Goal: Communication & Community: Share content

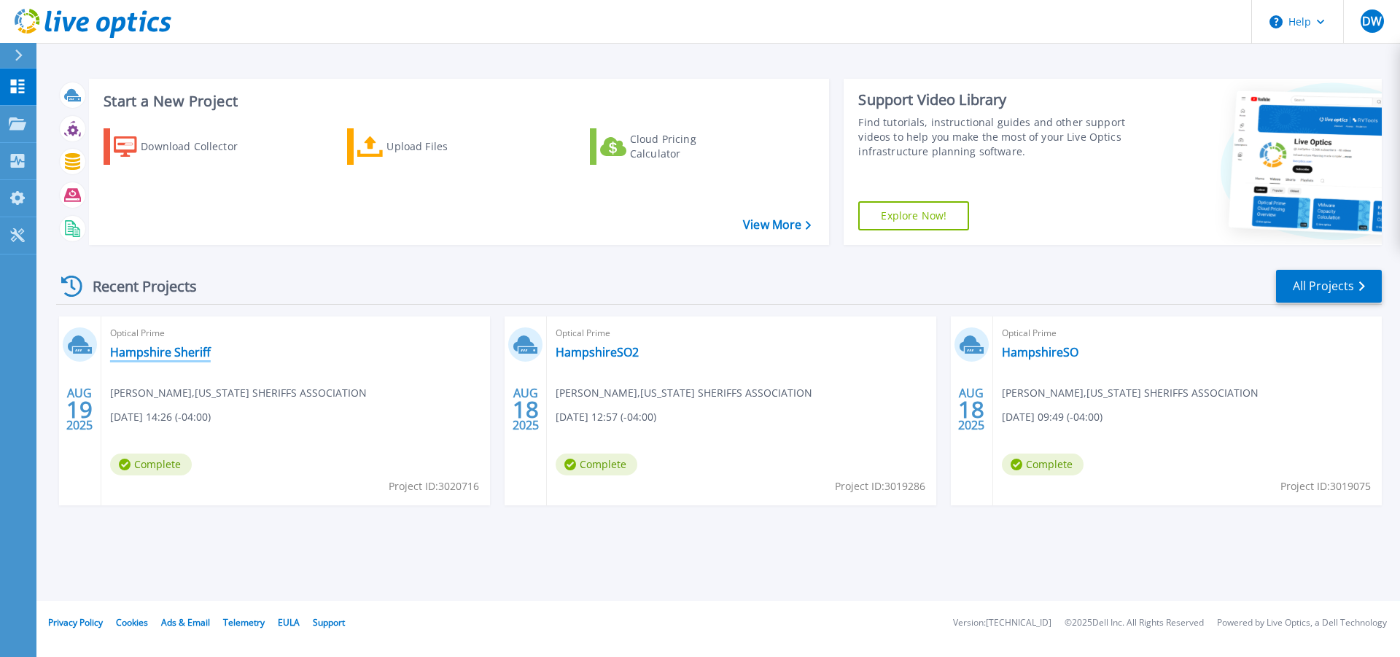
click at [142, 351] on link "Hampshire Sheriff" at bounding box center [160, 352] width 101 height 15
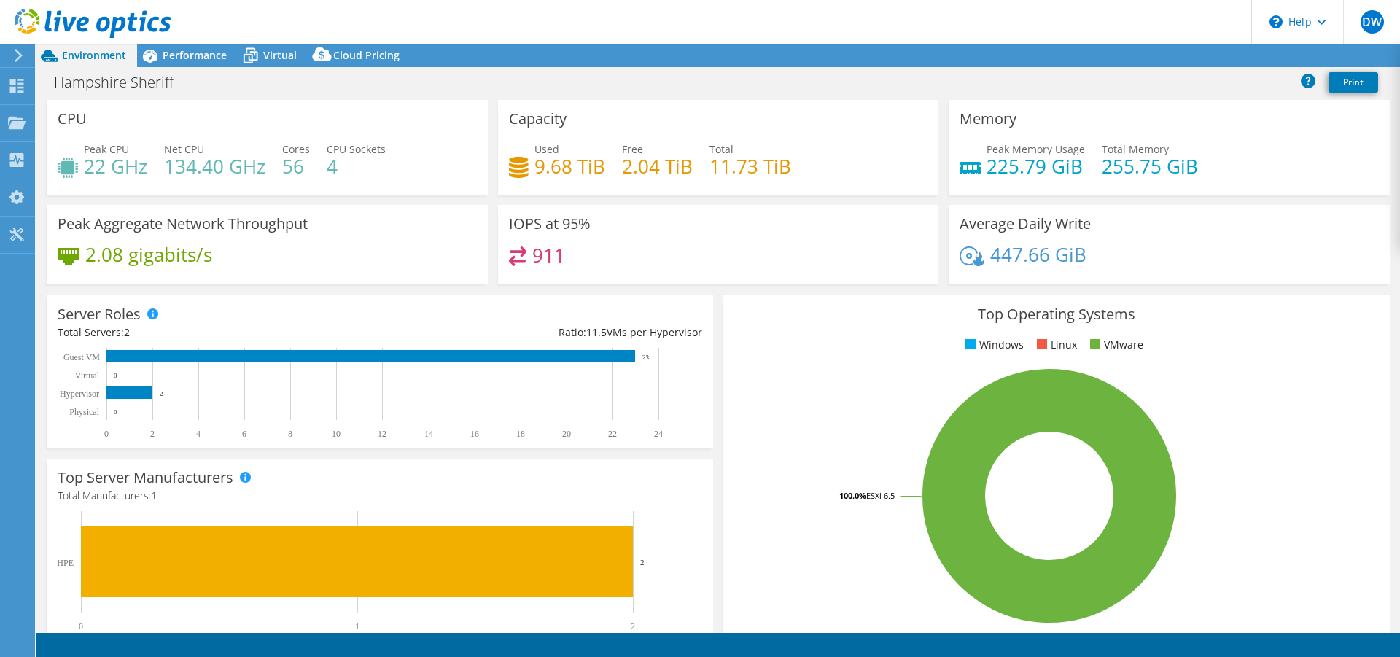
select select "USD"
click at [190, 59] on span "Performance" at bounding box center [195, 55] width 64 height 14
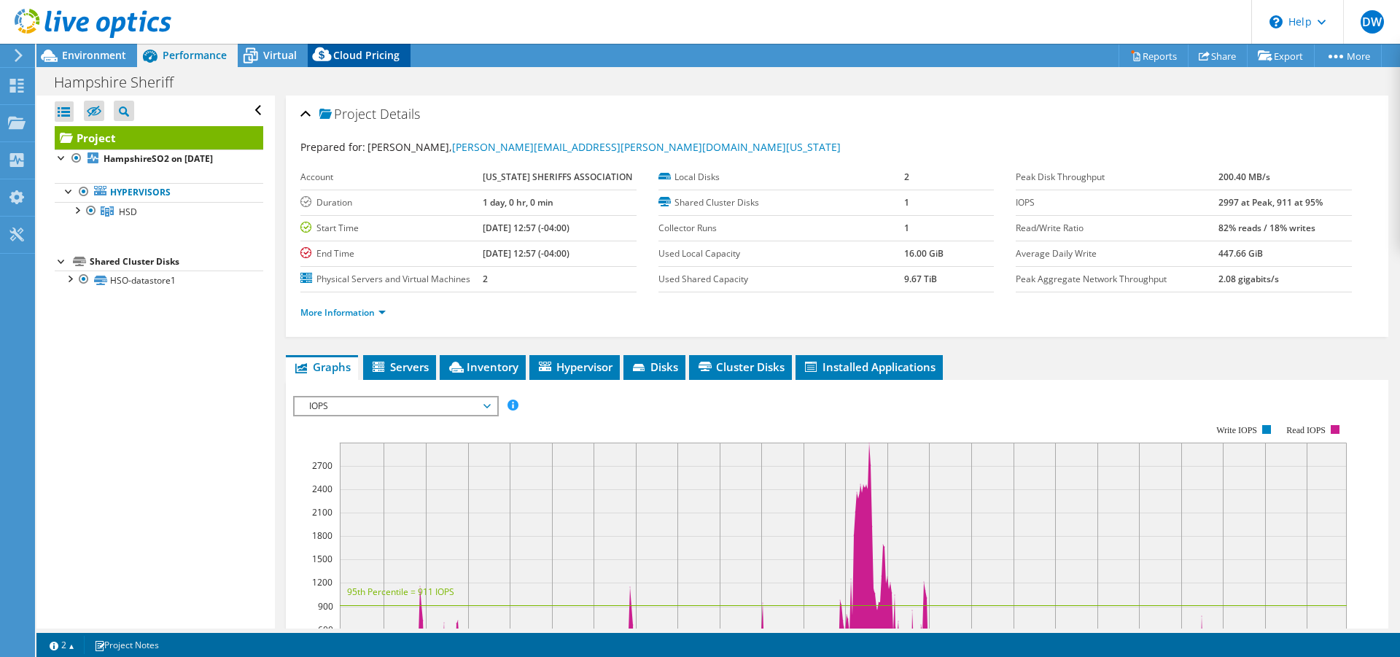
click at [358, 65] on div "Cloud Pricing" at bounding box center [359, 55] width 103 height 23
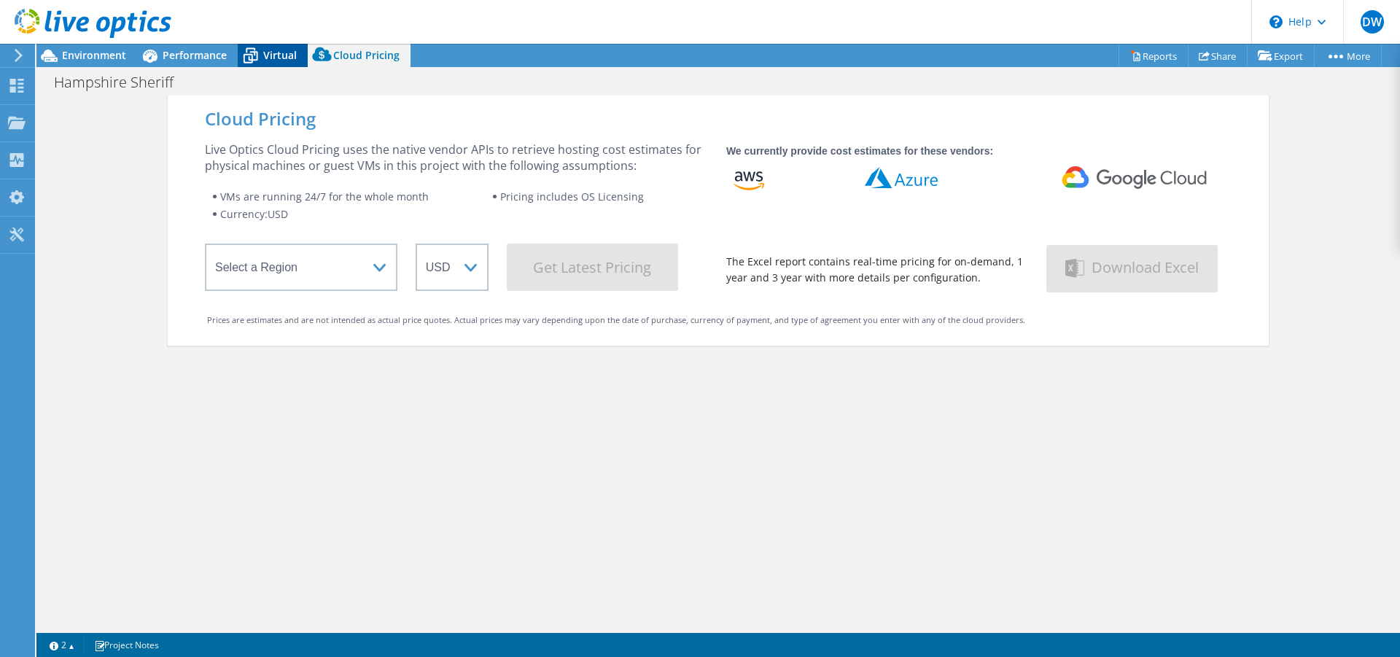
click at [280, 59] on span "Virtual" at bounding box center [280, 55] width 34 height 14
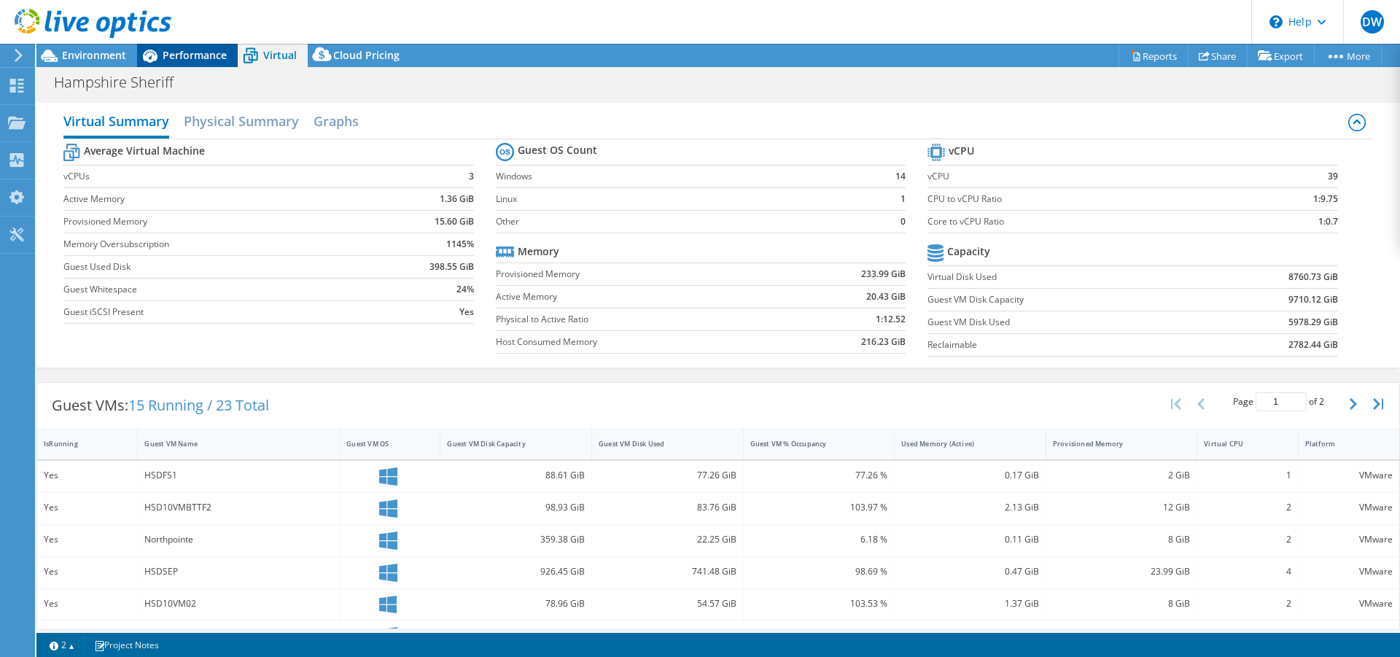
click at [216, 58] on span "Performance" at bounding box center [195, 55] width 64 height 14
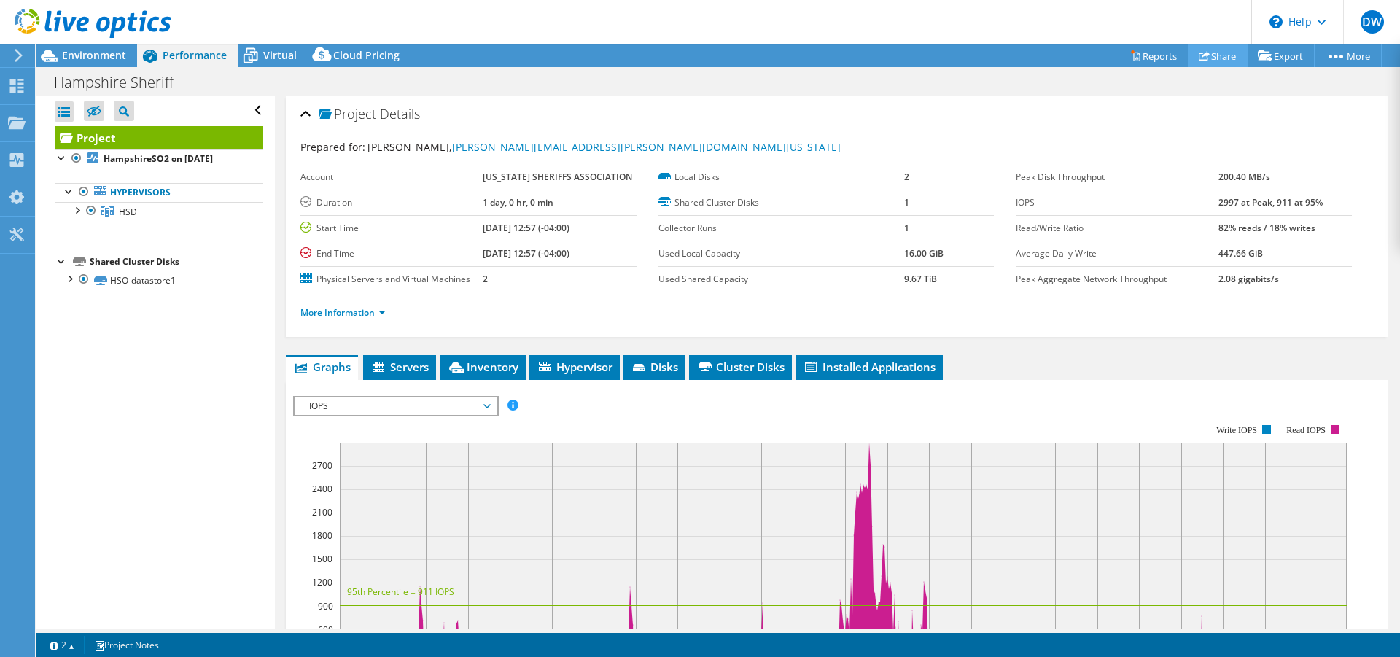
click at [1220, 59] on link "Share" at bounding box center [1218, 55] width 60 height 23
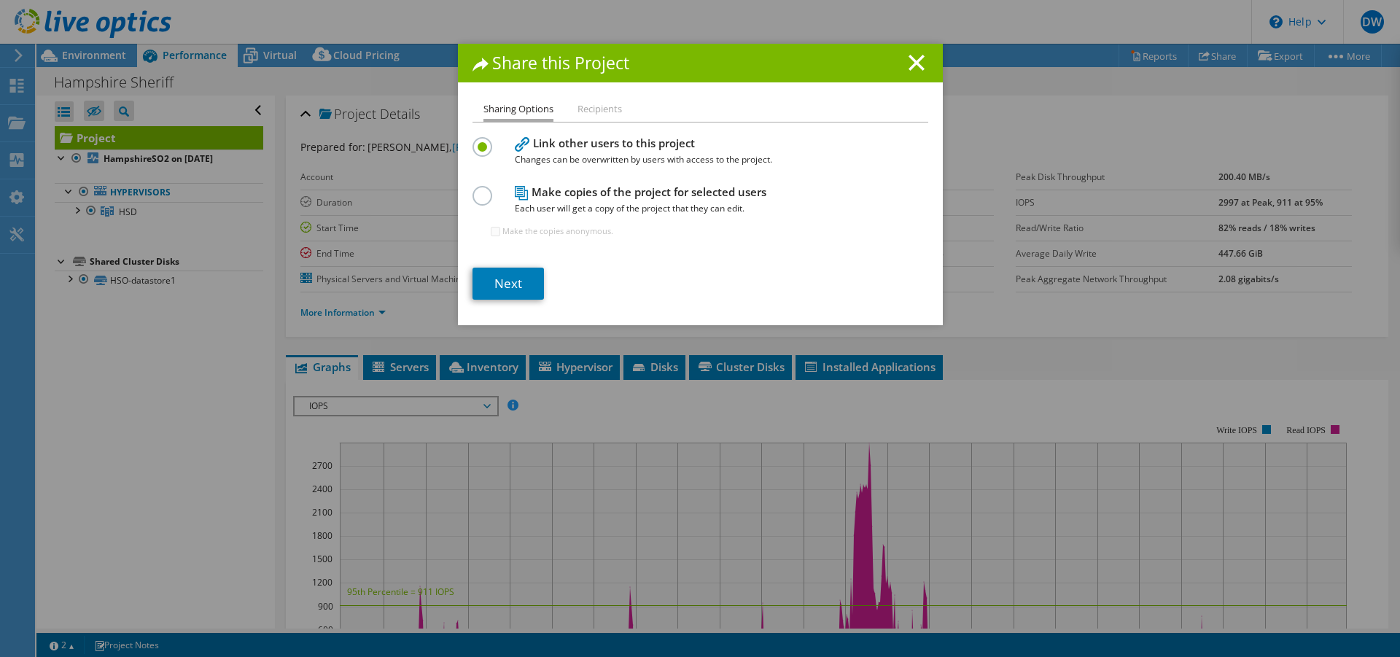
click at [578, 110] on li "Recipients" at bounding box center [600, 110] width 44 height 18
click at [585, 110] on li "Recipients" at bounding box center [600, 110] width 44 height 18
click at [511, 279] on link "Next" at bounding box center [508, 284] width 71 height 32
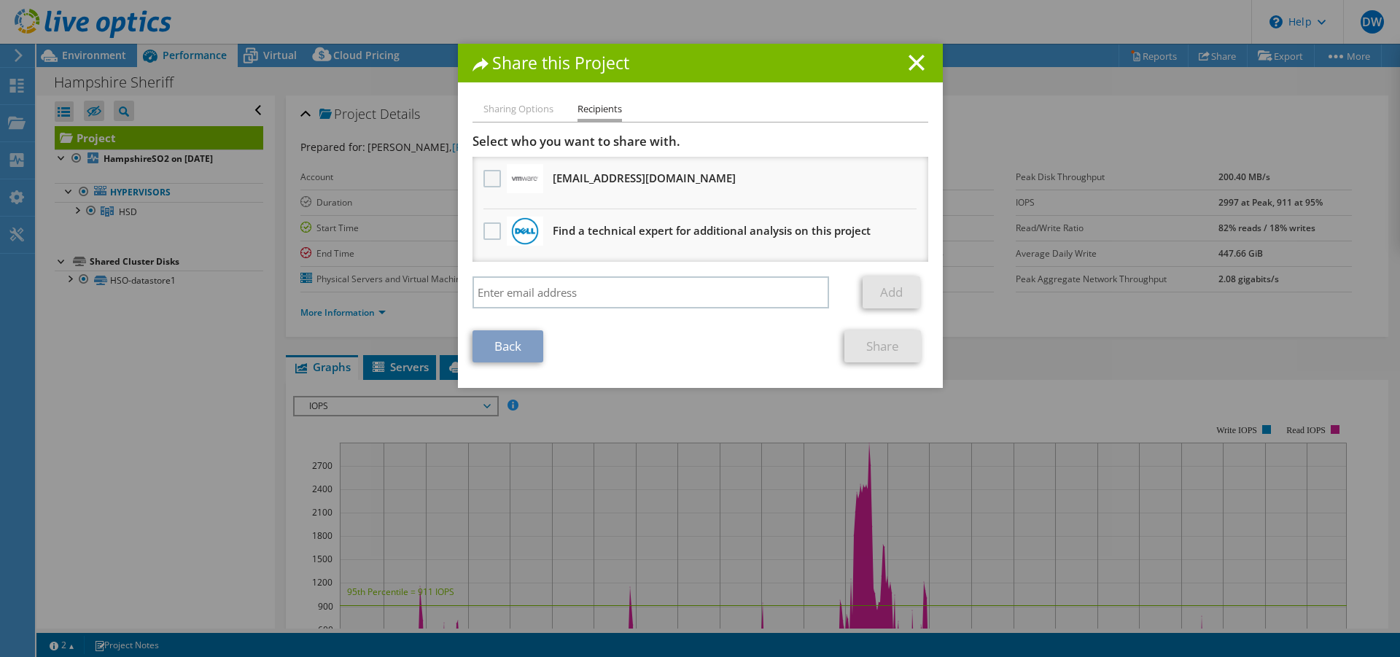
click at [484, 185] on label at bounding box center [494, 179] width 21 height 18
click at [0, 0] on input "checkbox" at bounding box center [0, 0] width 0 height 0
click at [872, 343] on link "Share" at bounding box center [883, 346] width 77 height 32
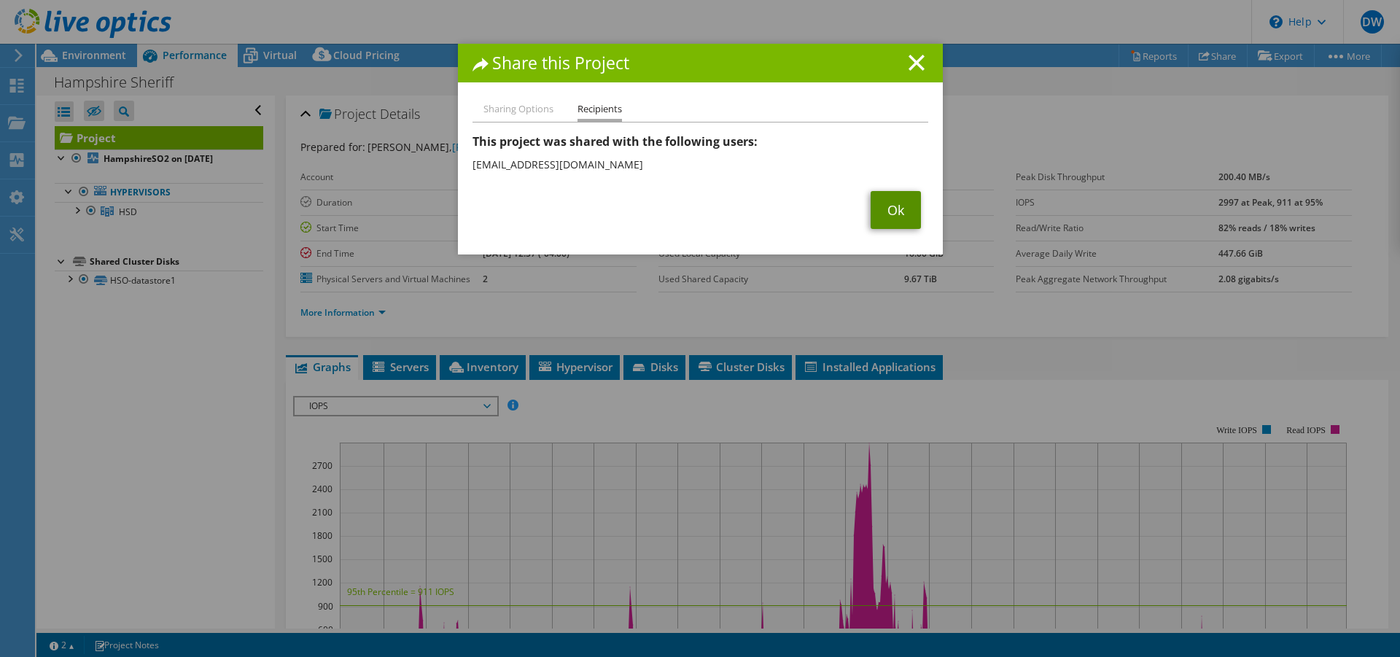
click at [878, 216] on link "Ok" at bounding box center [896, 210] width 50 height 38
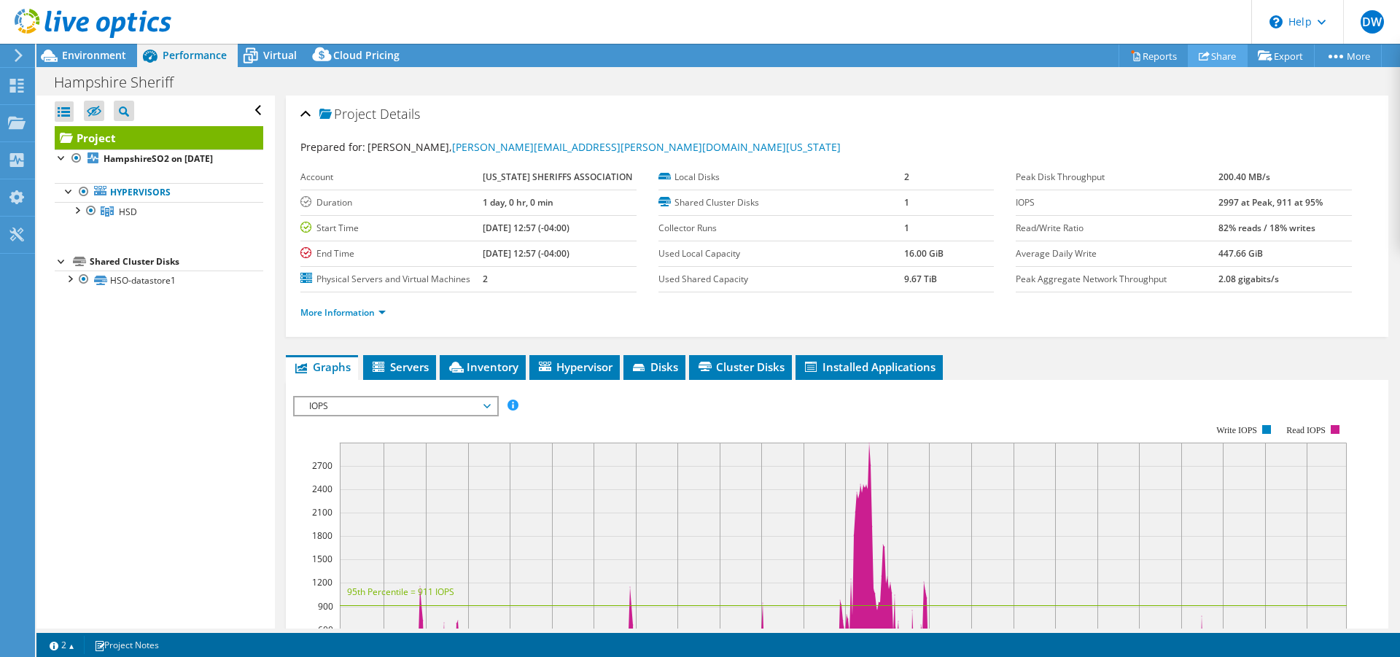
click at [1208, 53] on link "Share" at bounding box center [1218, 55] width 60 height 23
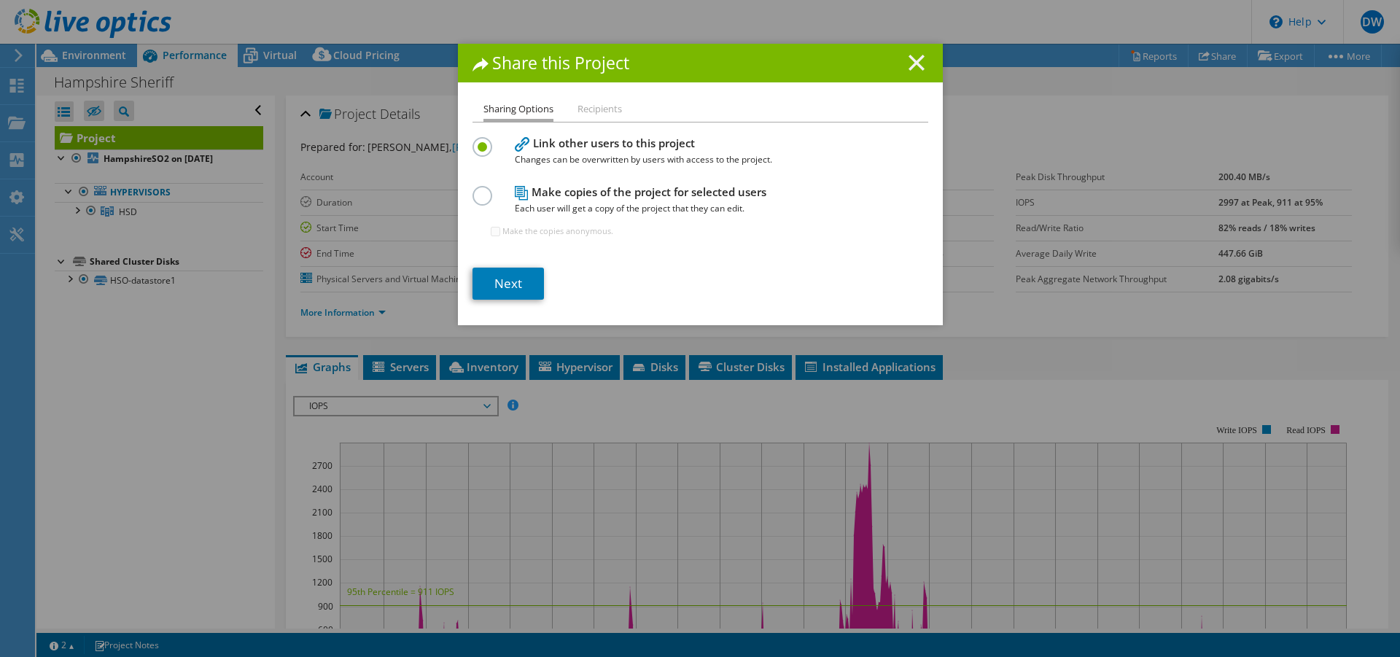
click at [913, 64] on line at bounding box center [917, 62] width 15 height 15
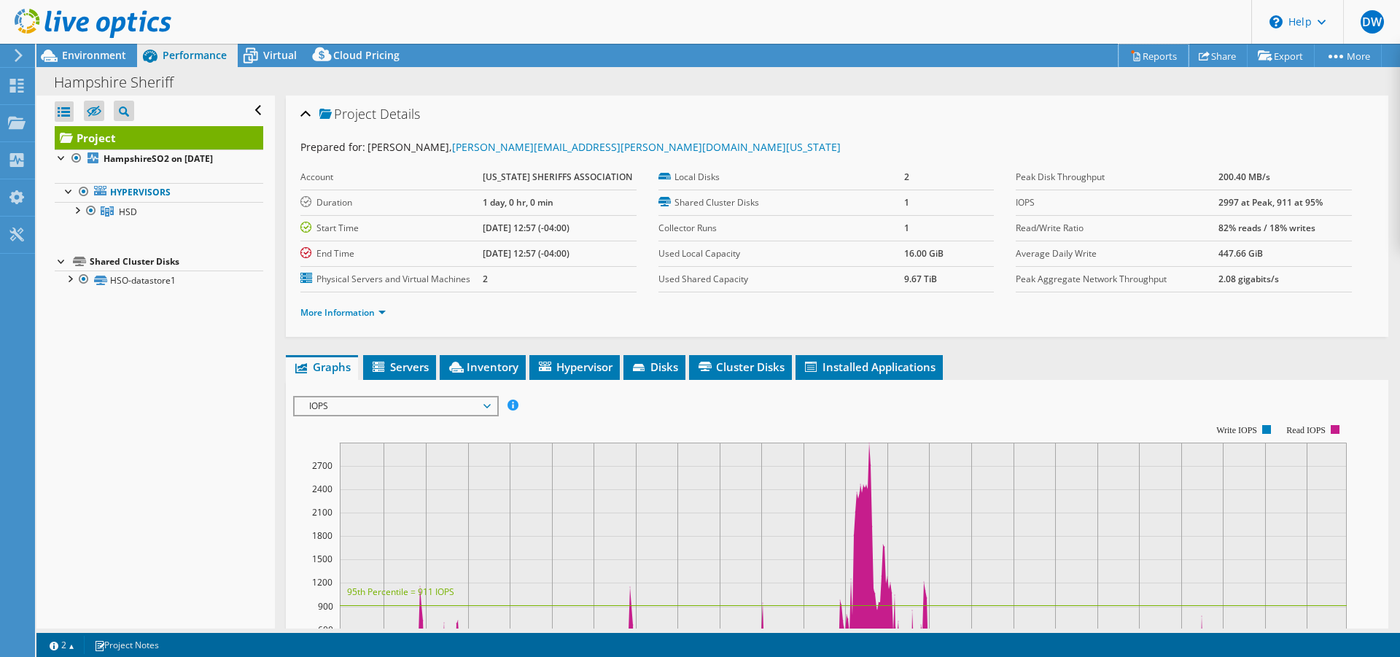
click at [1146, 58] on link "Reports" at bounding box center [1154, 55] width 70 height 23
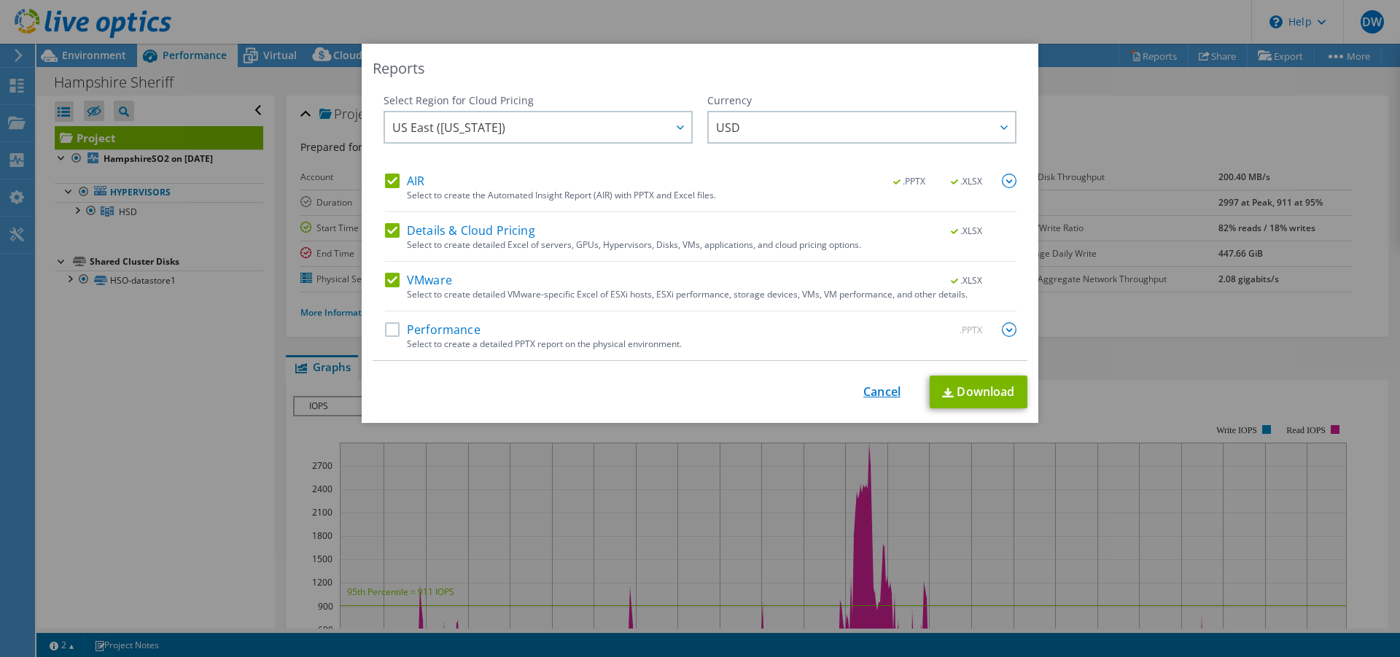
click at [880, 392] on link "Cancel" at bounding box center [882, 392] width 37 height 14
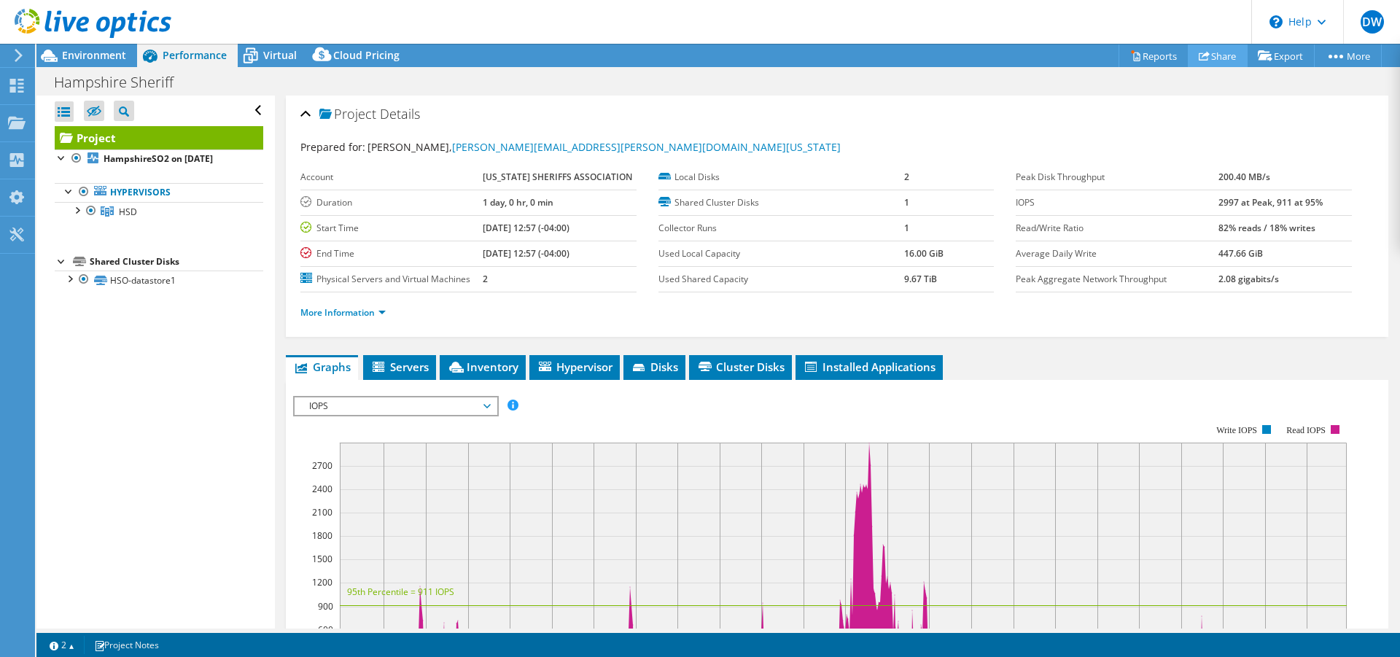
click at [1215, 57] on link "Share" at bounding box center [1218, 55] width 60 height 23
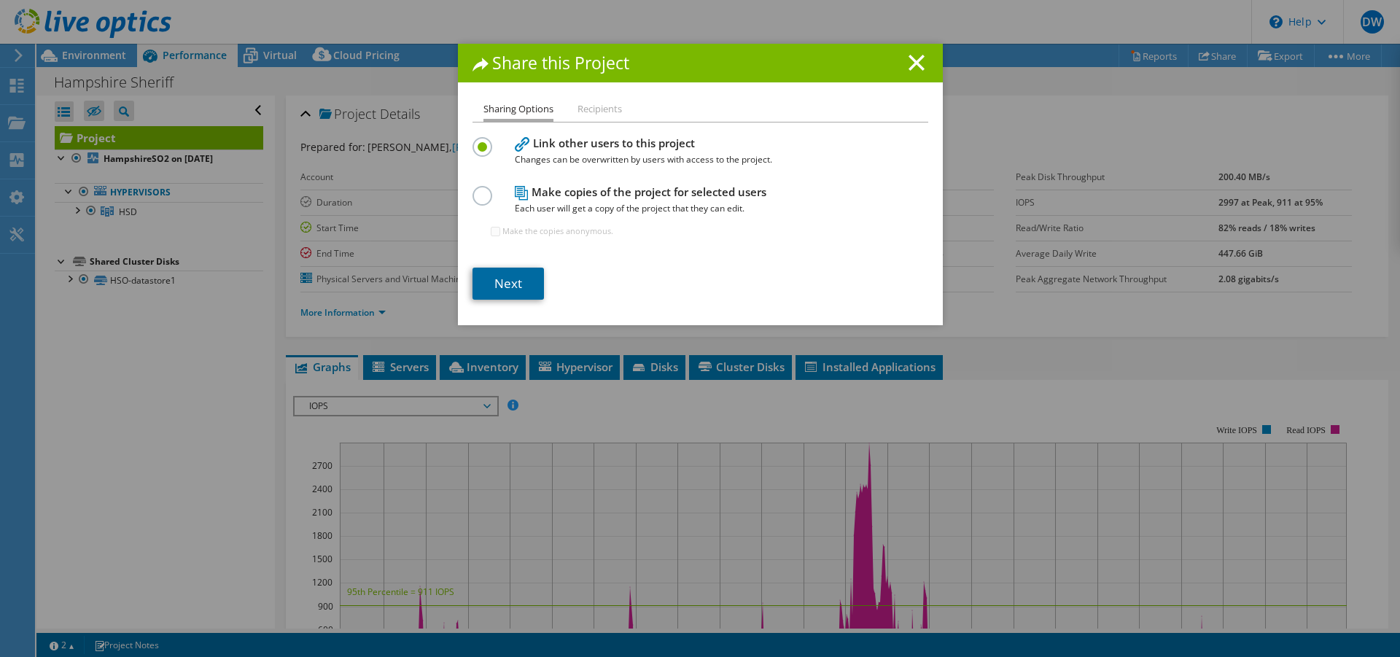
click at [486, 286] on link "Next" at bounding box center [508, 284] width 71 height 32
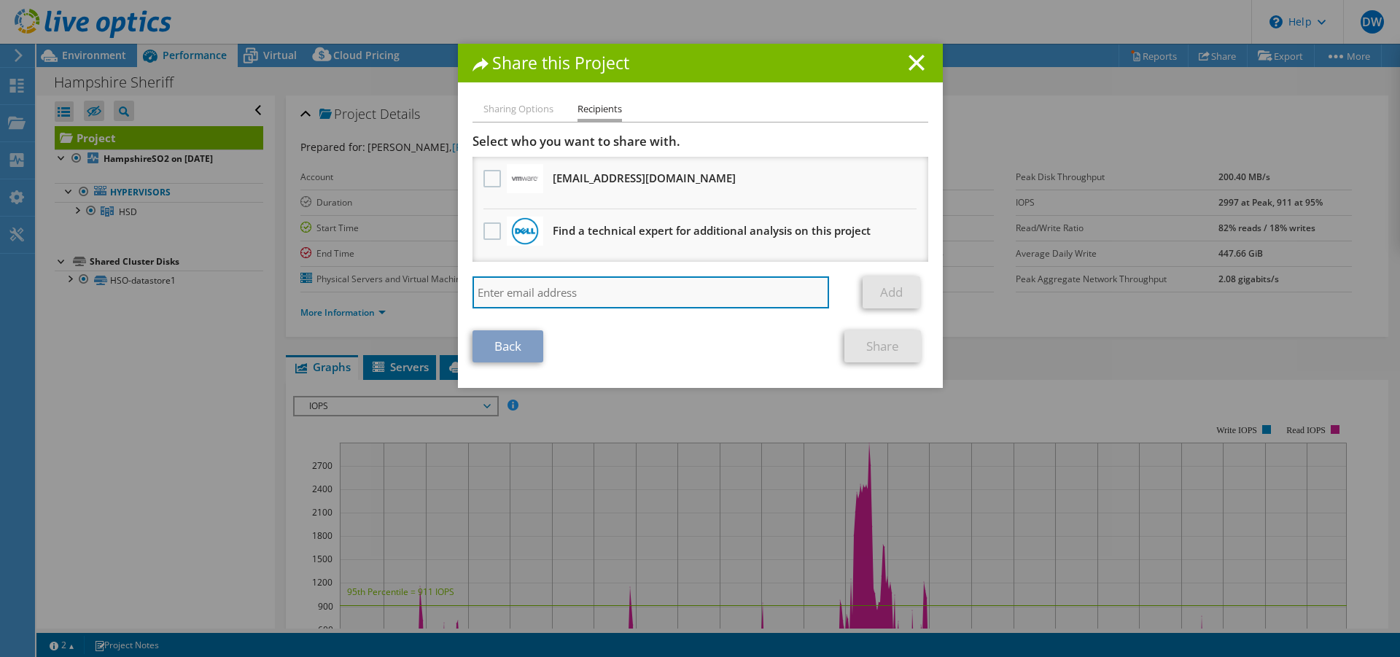
click at [534, 290] on input "search" at bounding box center [651, 292] width 357 height 32
click at [527, 296] on input "search" at bounding box center [651, 292] width 357 height 32
click at [602, 298] on input "[EMAIL_ADDRESS][DOMAIN_NAME]," at bounding box center [651, 292] width 357 height 32
type input "[EMAIL_ADDRESS][DOMAIN_NAME], [EMAIL_ADDRESS][DOMAIN_NAME]"
click at [738, 293] on input "[EMAIL_ADDRESS][DOMAIN_NAME], [EMAIL_ADDRESS][DOMAIN_NAME]" at bounding box center [651, 292] width 357 height 32
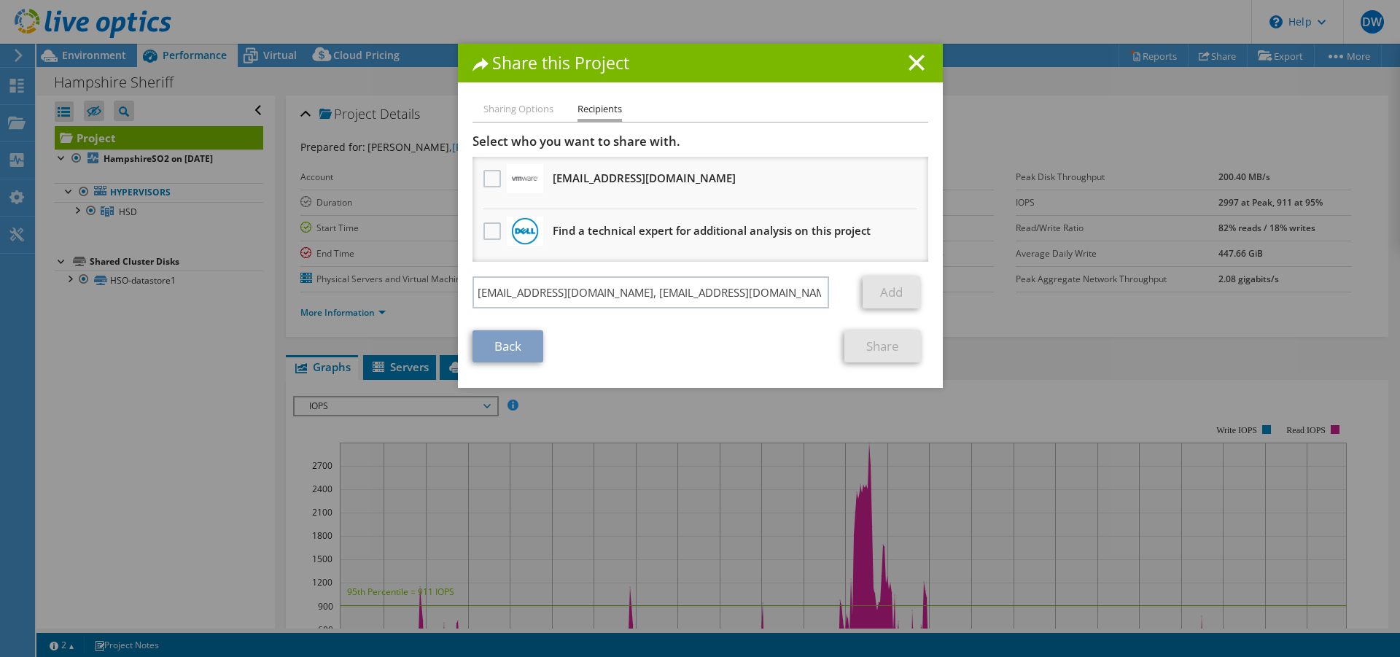
click at [864, 351] on link "Share" at bounding box center [883, 346] width 77 height 32
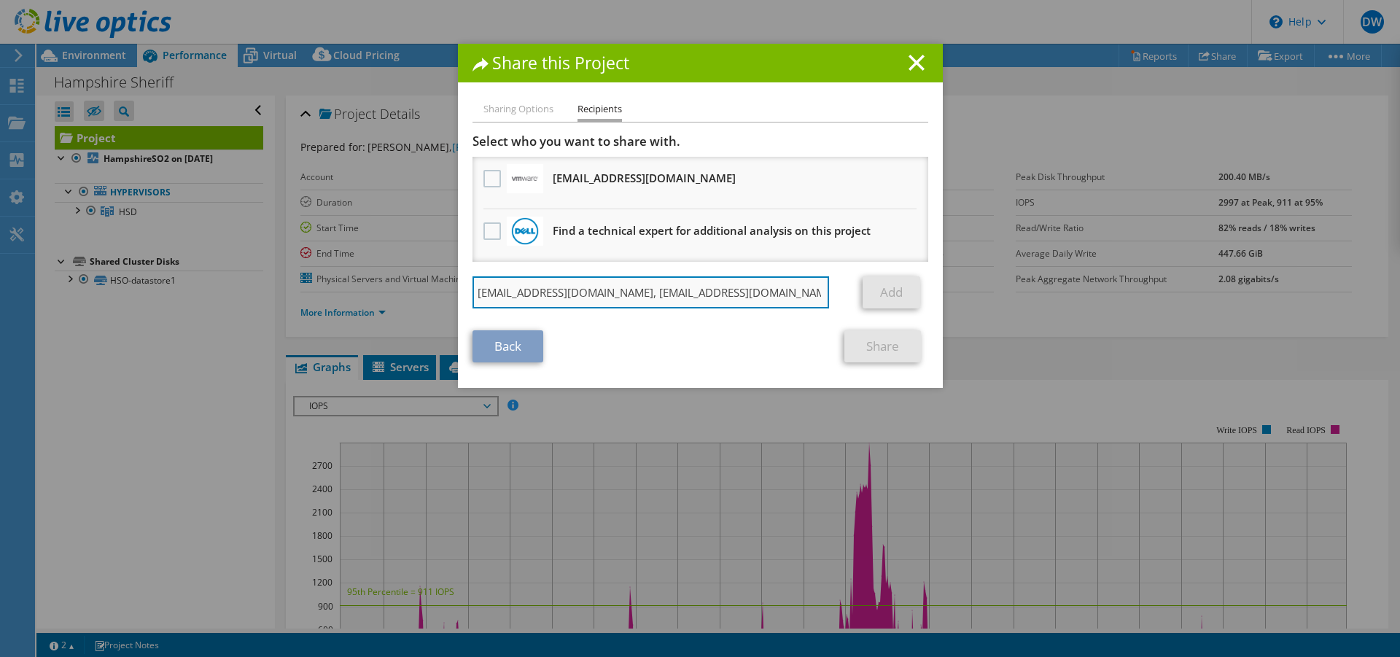
click at [785, 290] on input "[EMAIL_ADDRESS][DOMAIN_NAME], [EMAIL_ADDRESS][DOMAIN_NAME]" at bounding box center [651, 292] width 357 height 32
drag, startPoint x: 712, startPoint y: 297, endPoint x: 446, endPoint y: 296, distance: 265.5
click at [473, 296] on input "[EMAIL_ADDRESS][DOMAIN_NAME], [EMAIL_ADDRESS][DOMAIN_NAME]" at bounding box center [651, 292] width 357 height 32
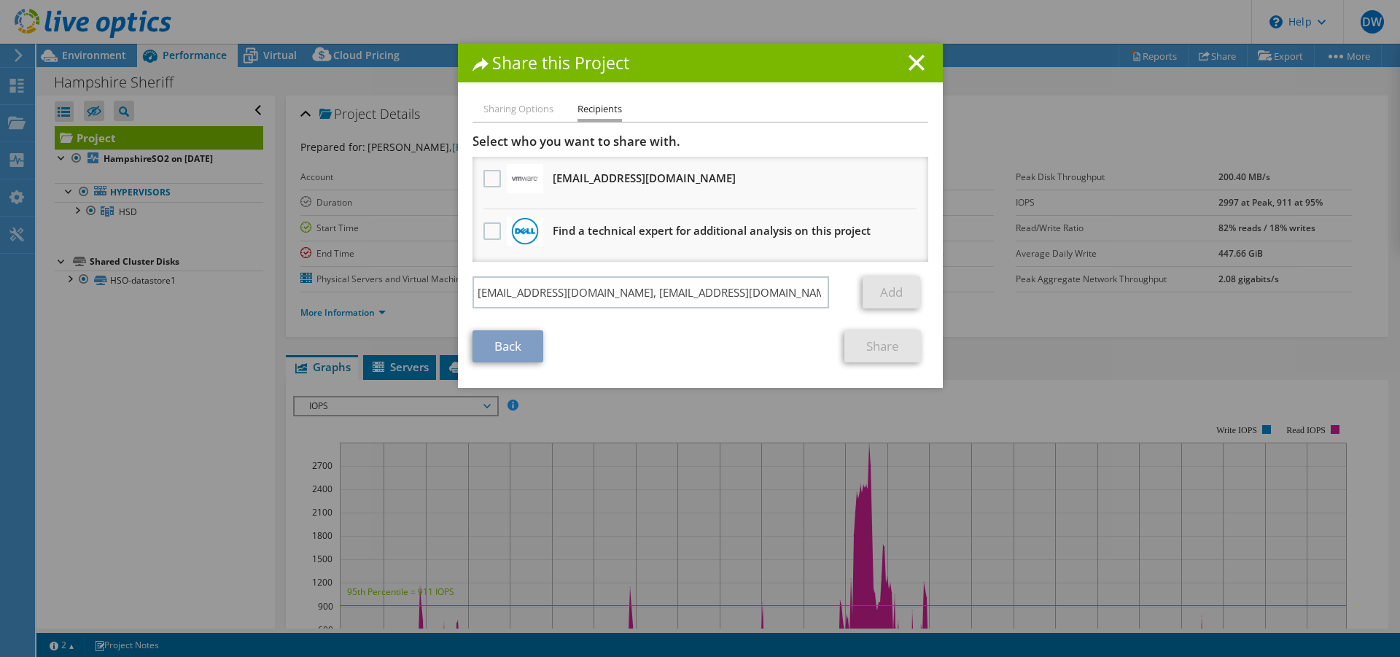
click at [516, 109] on li "Sharing Options" at bounding box center [519, 110] width 70 height 18
click at [516, 352] on link "Back" at bounding box center [508, 346] width 71 height 32
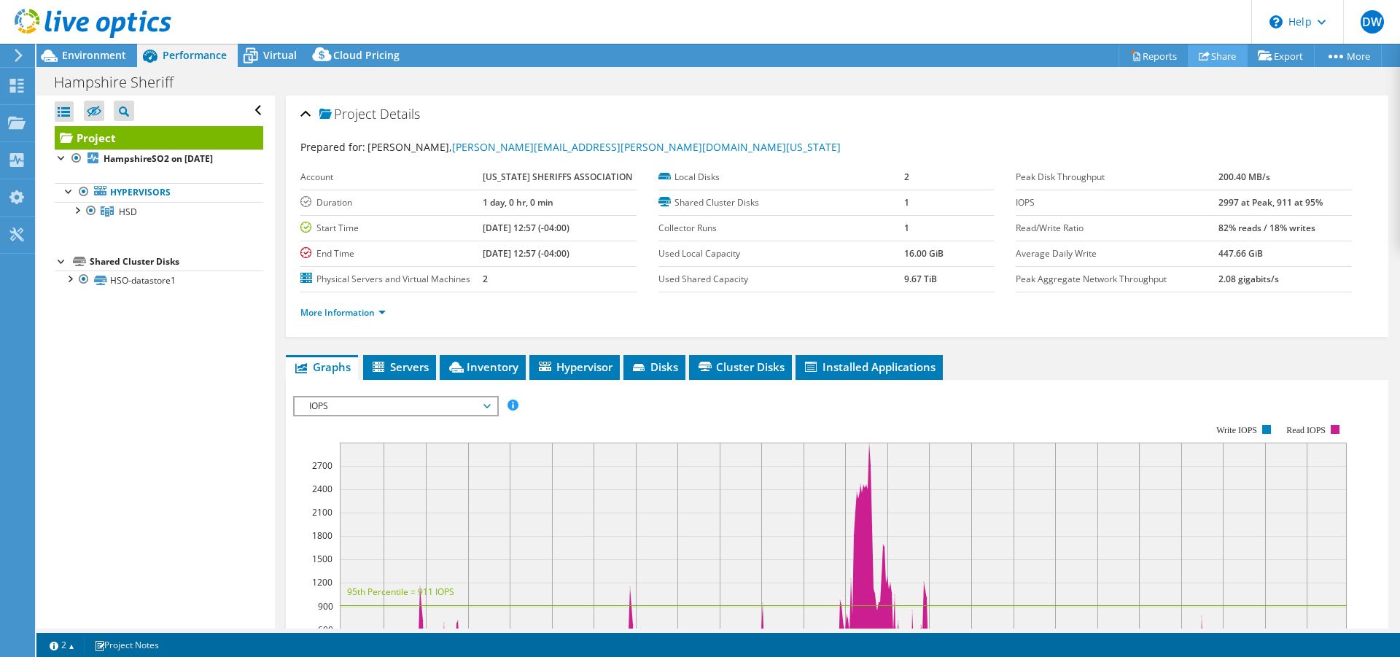
click at [1209, 53] on link "Share" at bounding box center [1218, 55] width 60 height 23
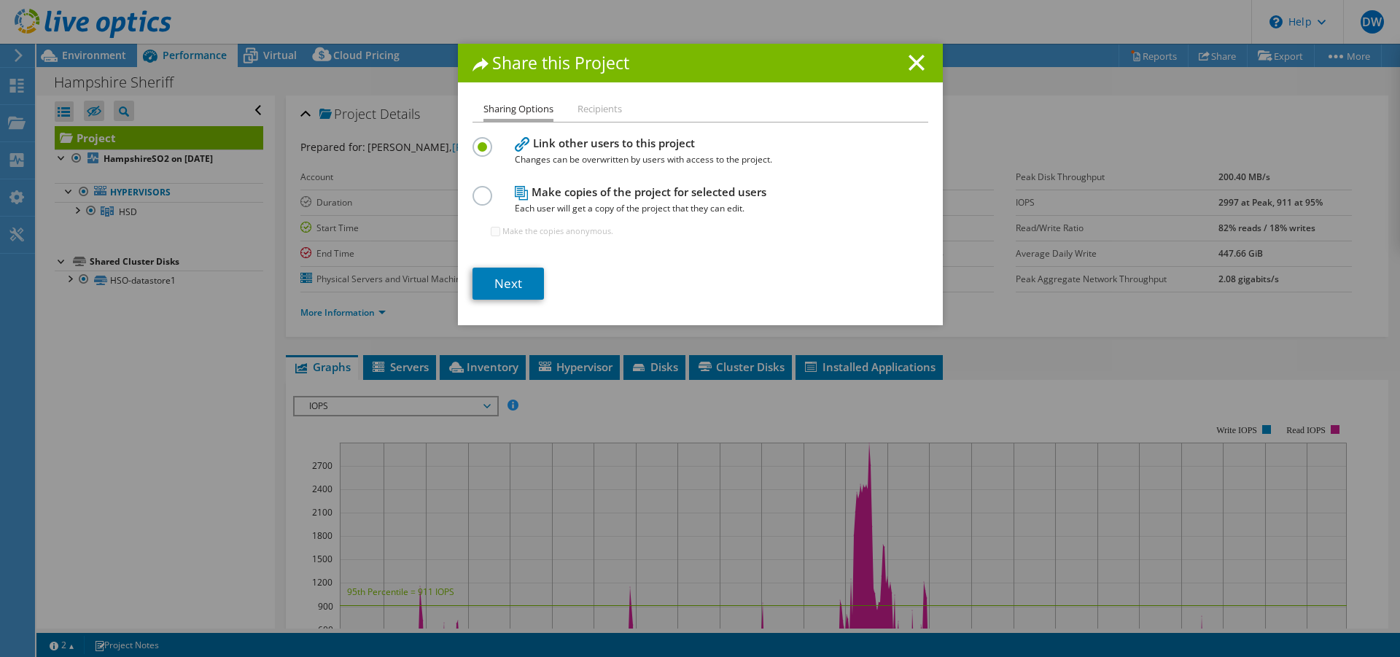
click at [477, 190] on label at bounding box center [486, 188] width 26 height 4
click at [0, 0] on input "radio" at bounding box center [0, 0] width 0 height 0
click at [500, 281] on link "Next" at bounding box center [508, 284] width 71 height 32
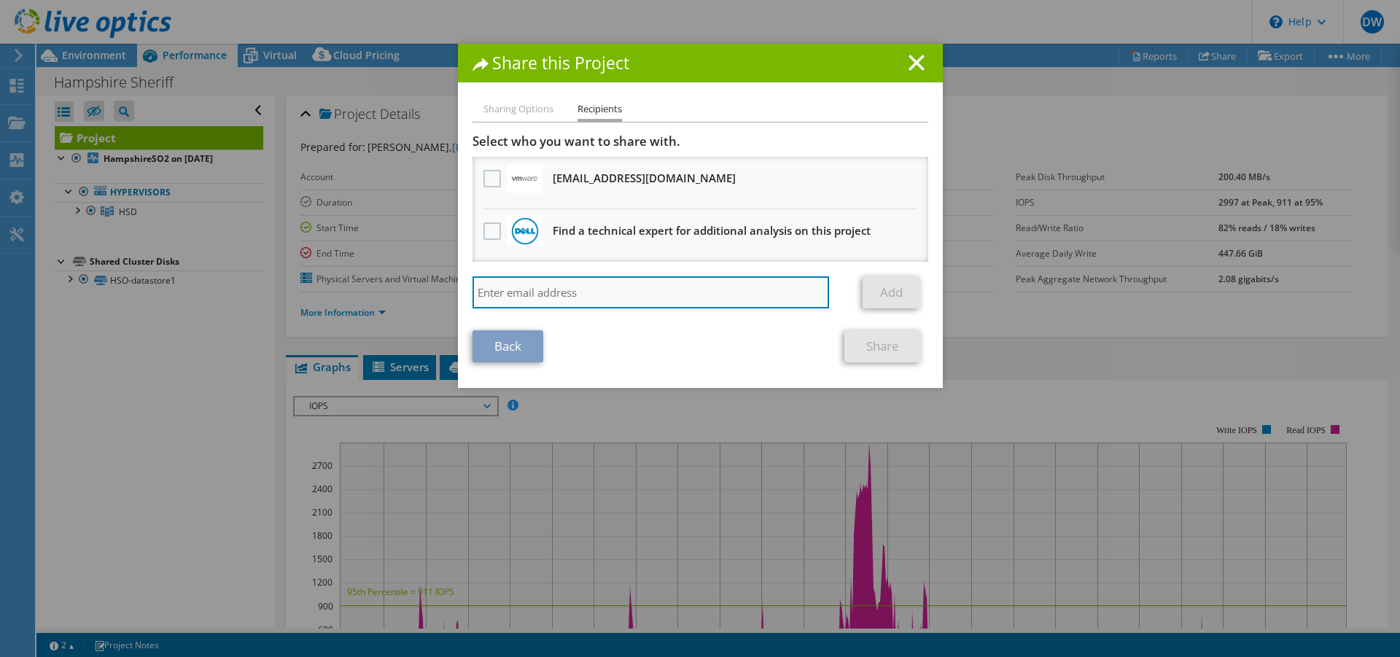
click at [543, 292] on input "search" at bounding box center [651, 292] width 357 height 32
paste input "[EMAIL_ADDRESS][DOMAIN_NAME], [EMAIL_ADDRESS][DOMAIN_NAME]"
click at [578, 295] on input "[EMAIL_ADDRESS][DOMAIN_NAME], [EMAIL_ADDRESS][DOMAIN_NAME]" at bounding box center [651, 292] width 357 height 32
click at [730, 287] on input "[EMAIL_ADDRESS][DOMAIN_NAME] [EMAIL_ADDRESS][DOMAIN_NAME]" at bounding box center [651, 292] width 357 height 32
type input "[EMAIL_ADDRESS][DOMAIN_NAME] [EMAIL_ADDRESS][DOMAIN_NAME]"
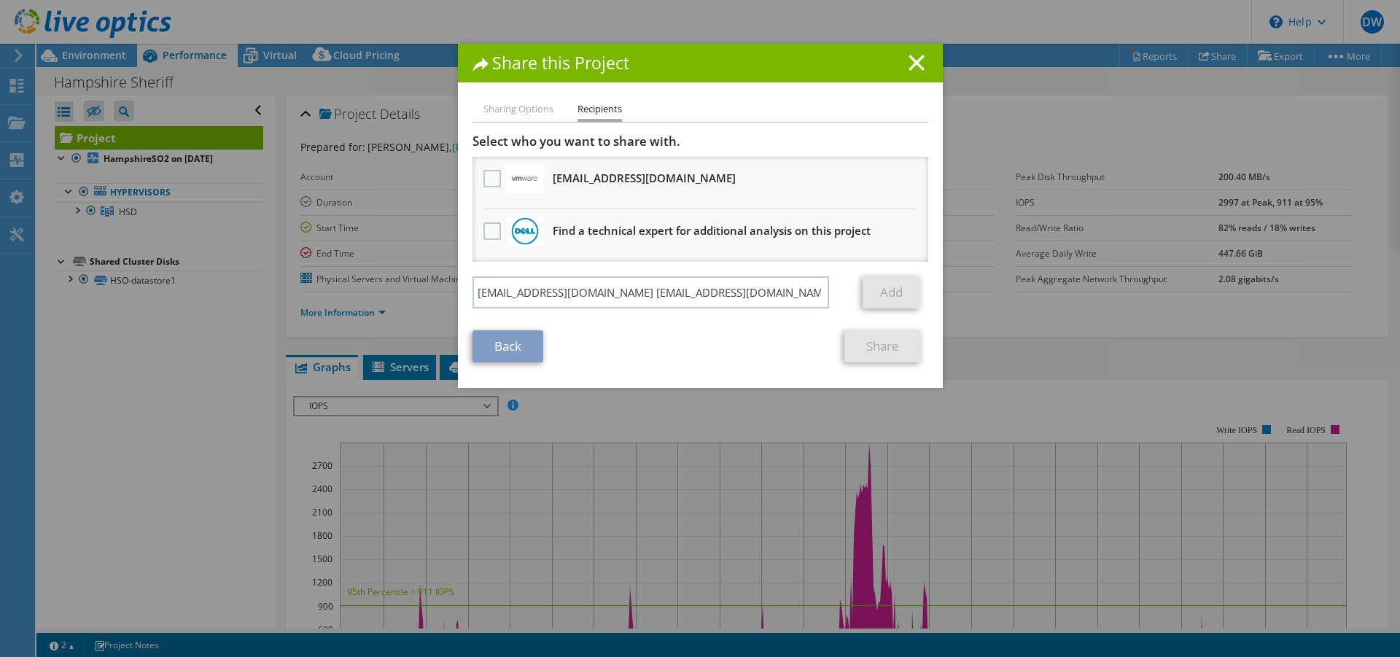
click at [733, 341] on div "Back Share" at bounding box center [701, 346] width 456 height 32
click at [491, 178] on label at bounding box center [494, 179] width 21 height 18
click at [0, 0] on input "checkbox" at bounding box center [0, 0] width 0 height 0
click at [893, 290] on link "Add" at bounding box center [892, 292] width 58 height 32
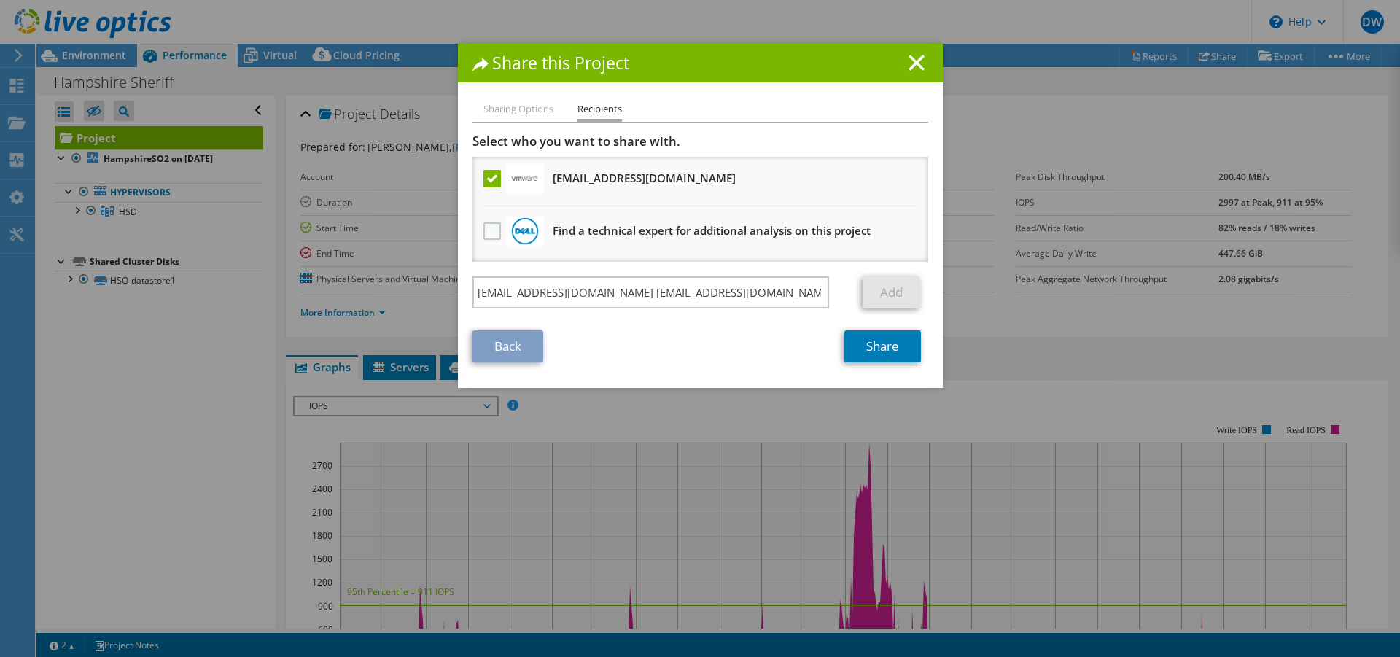
drag, startPoint x: 910, startPoint y: 63, endPoint x: 897, endPoint y: 96, distance: 35.8
click at [910, 63] on line at bounding box center [917, 62] width 15 height 15
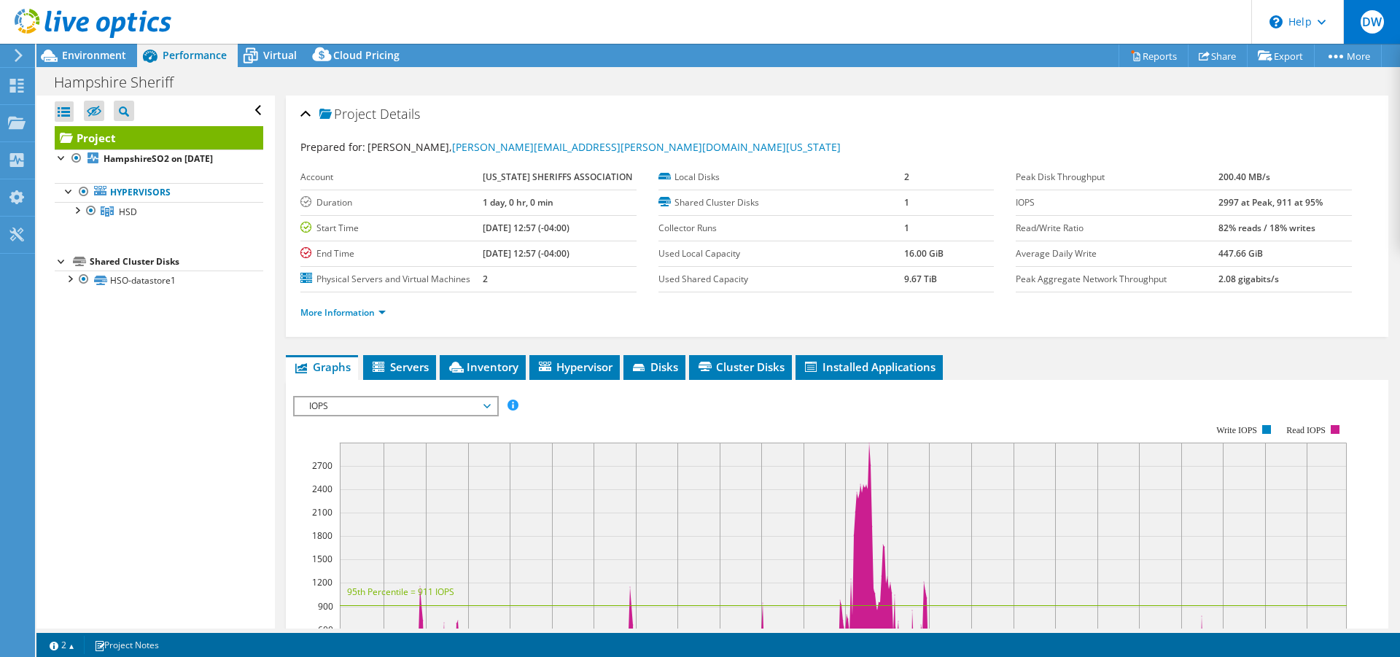
click at [1373, 28] on span "DW" at bounding box center [1372, 21] width 23 height 23
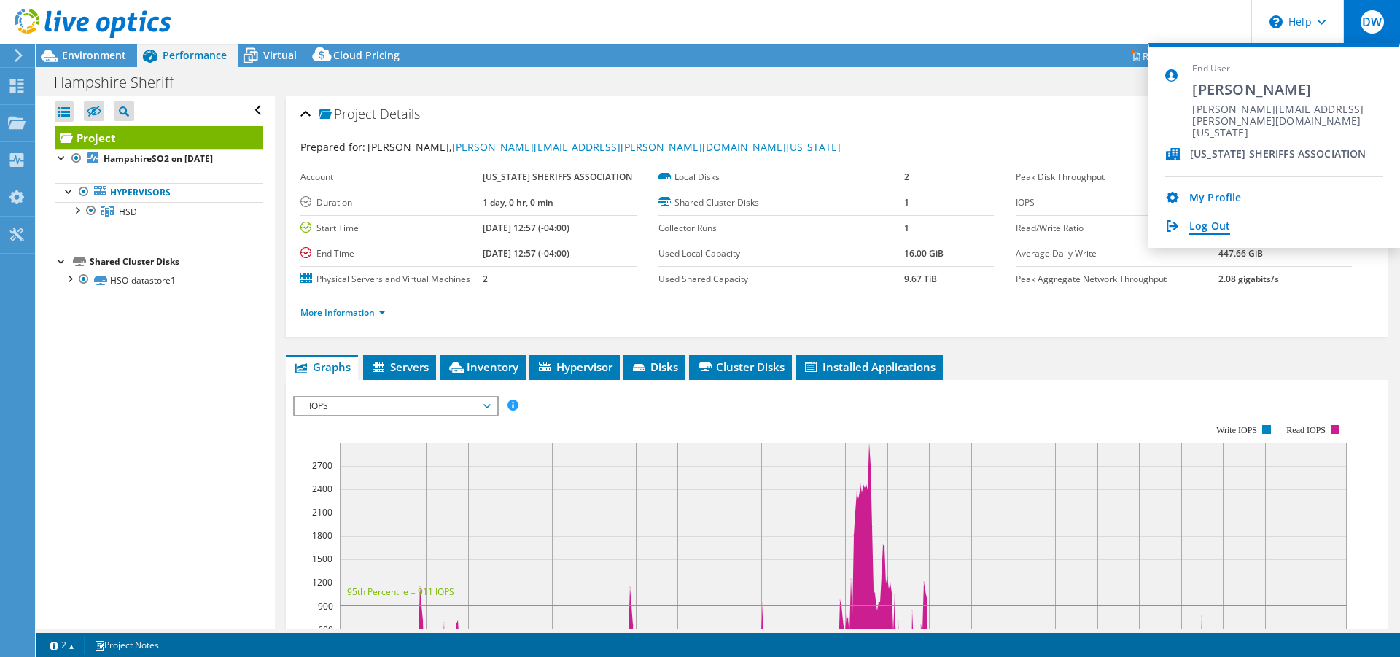
click at [1222, 221] on link "Log Out" at bounding box center [1210, 227] width 41 height 14
